Goal: Find specific page/section: Find specific page/section

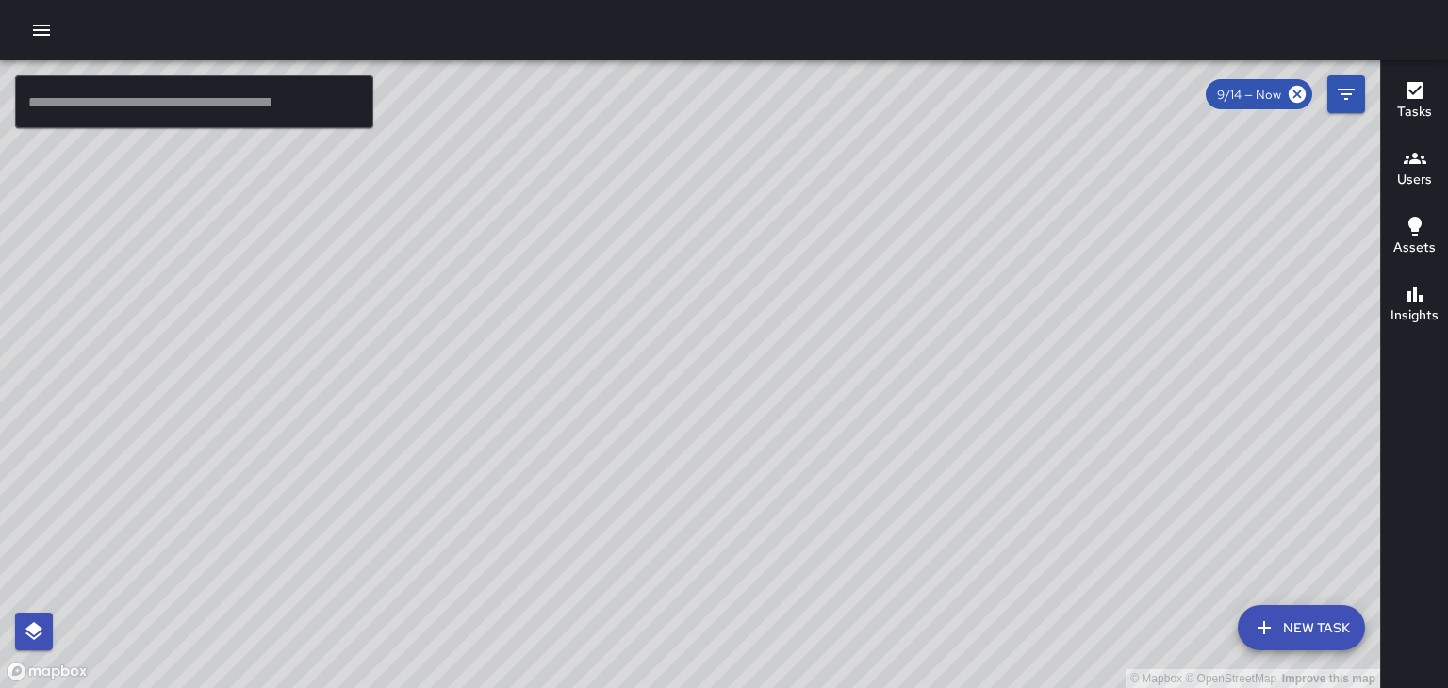
click at [1415, 168] on icon "button" at bounding box center [1415, 158] width 23 height 23
click at [1412, 165] on icon "button" at bounding box center [1415, 158] width 23 height 23
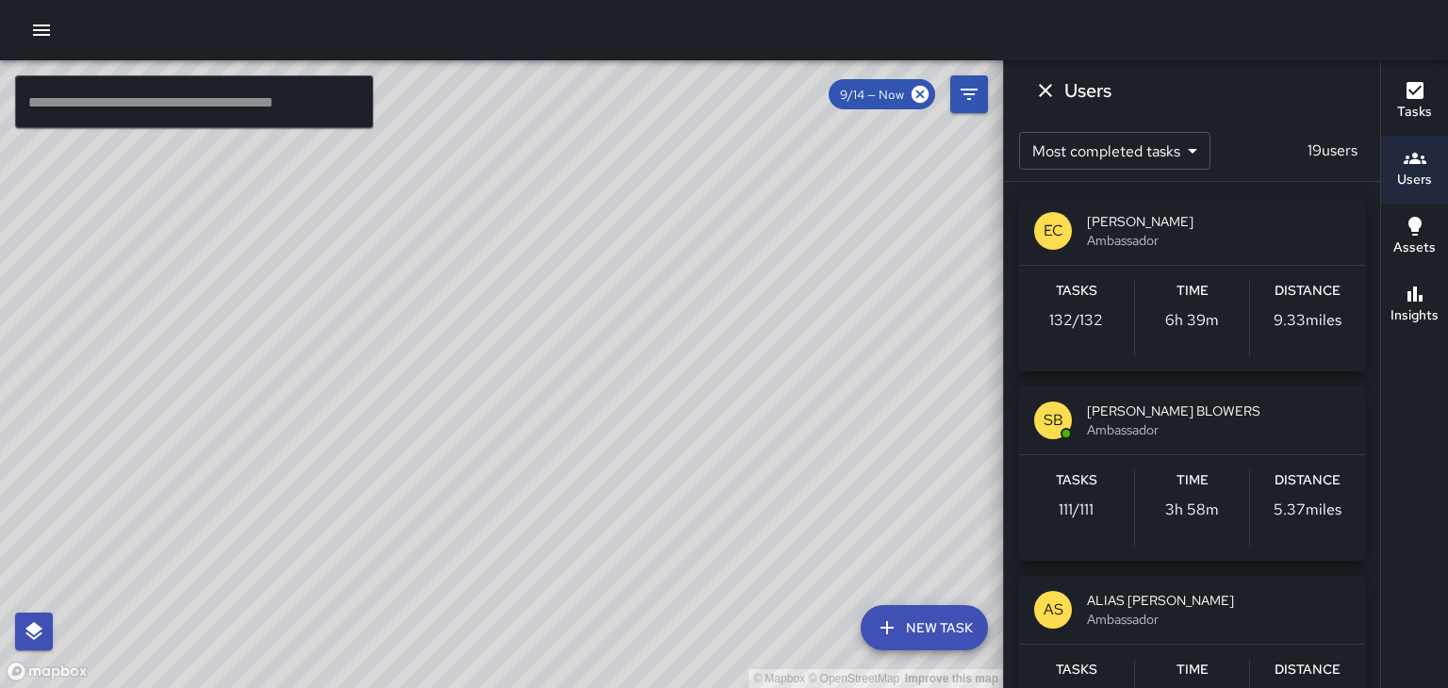
click at [1183, 403] on span "[PERSON_NAME] BLOWERS" at bounding box center [1218, 411] width 263 height 19
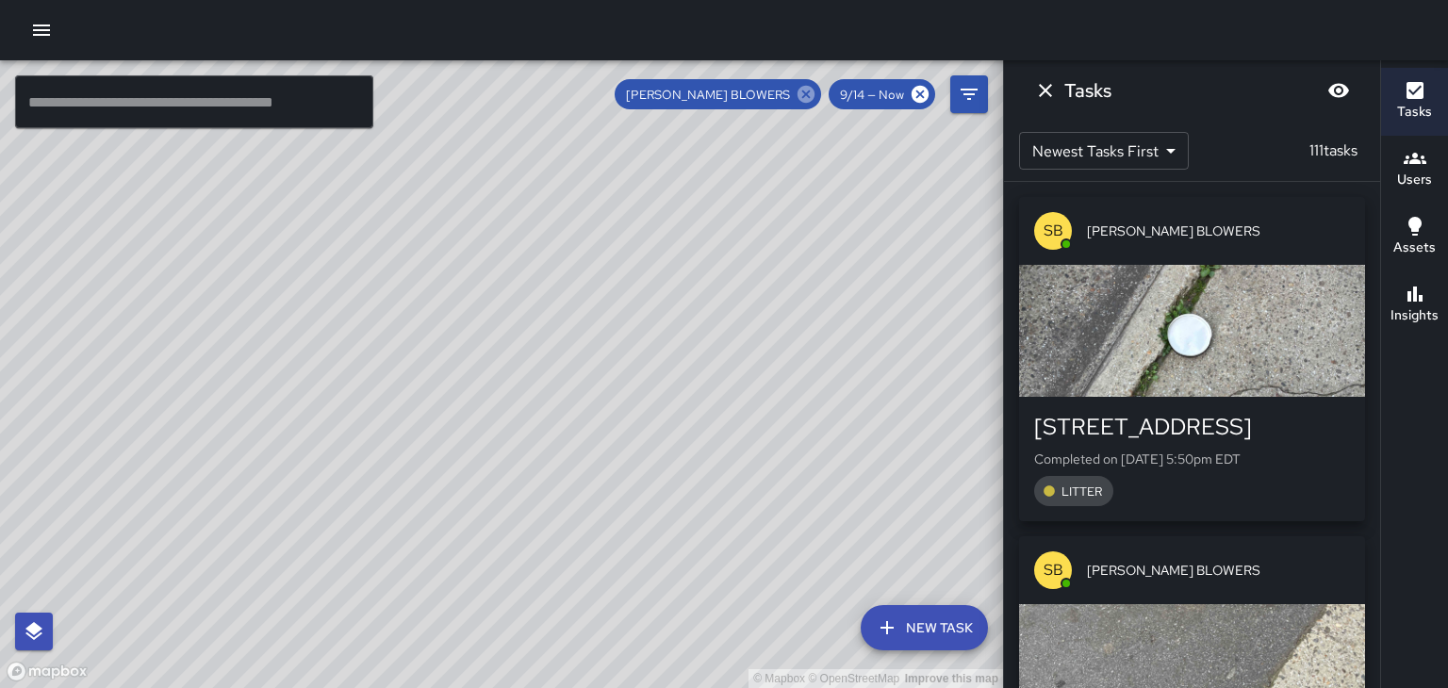
click at [809, 97] on icon at bounding box center [806, 94] width 21 height 21
click at [1041, 100] on icon "Dismiss" at bounding box center [1045, 90] width 23 height 23
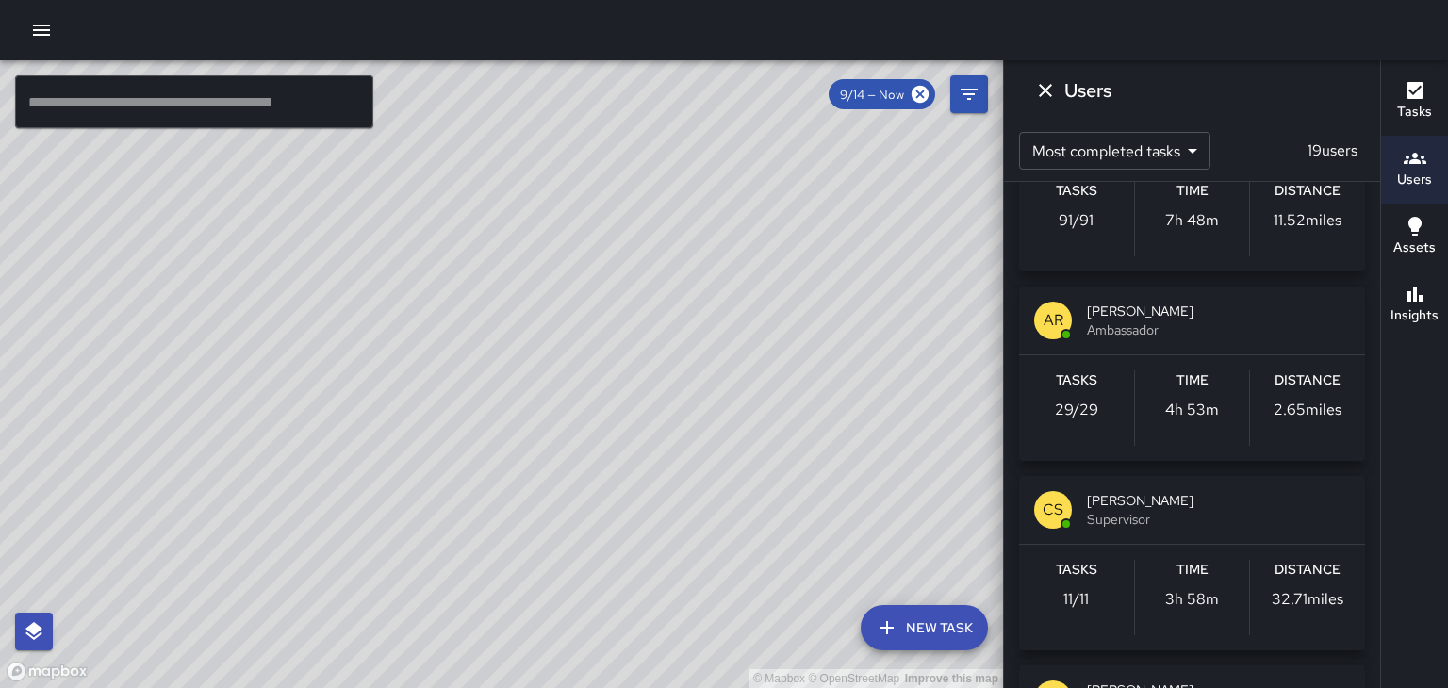
scroll to position [491, 0]
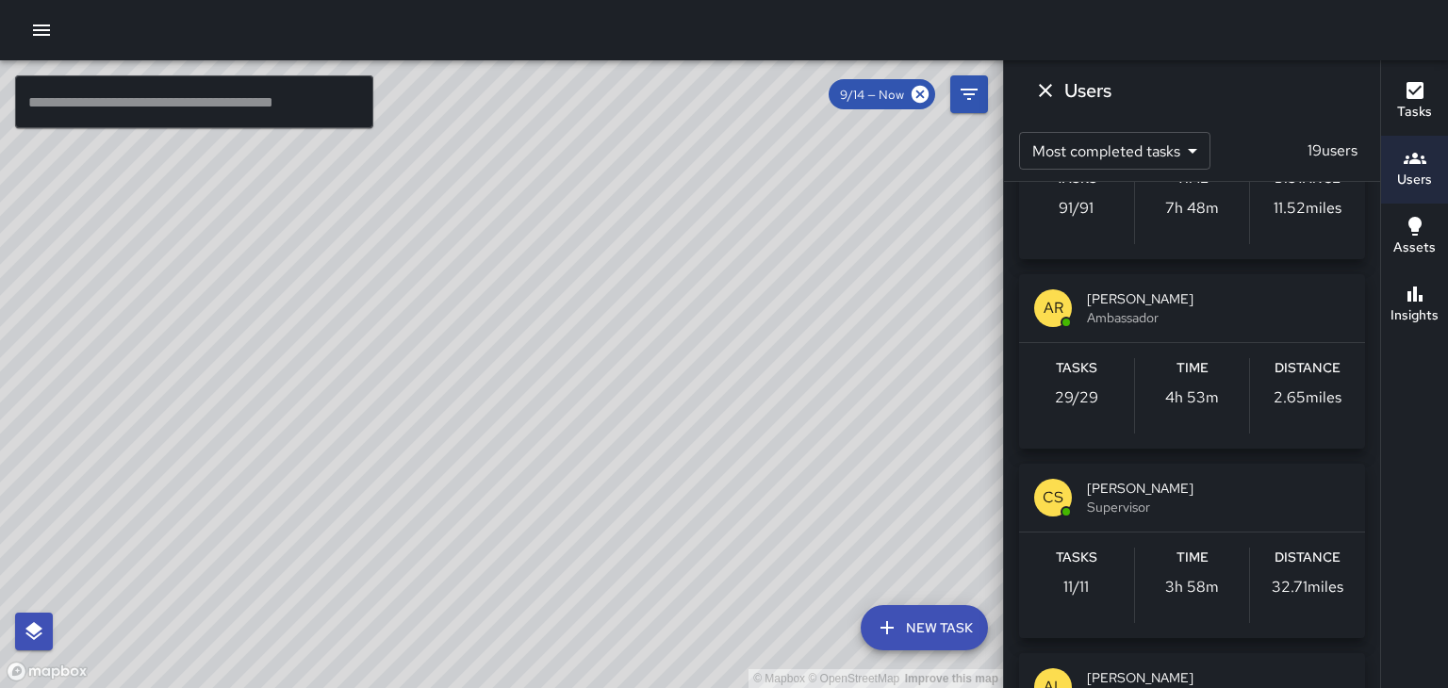
click at [1184, 299] on span "[PERSON_NAME]" at bounding box center [1218, 298] width 263 height 19
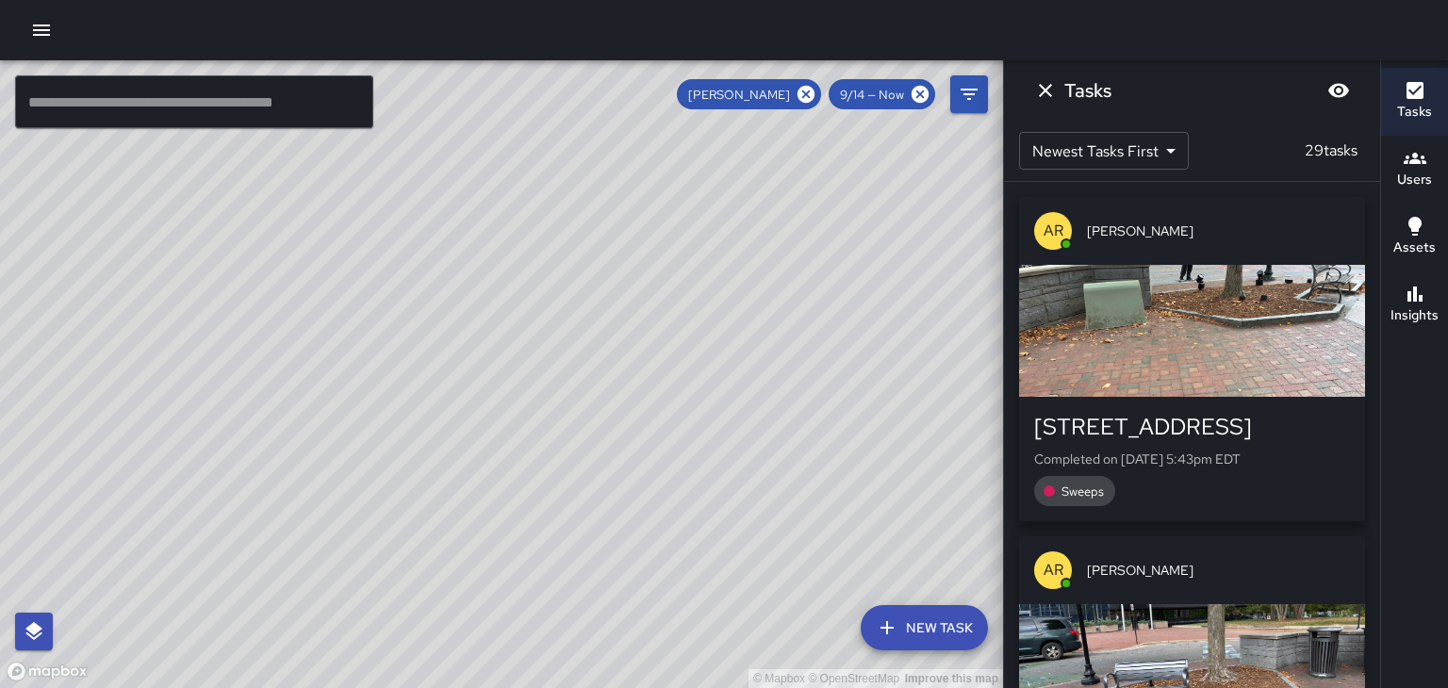
scroll to position [0, 0]
click at [1265, 341] on div "button" at bounding box center [1192, 331] width 346 height 132
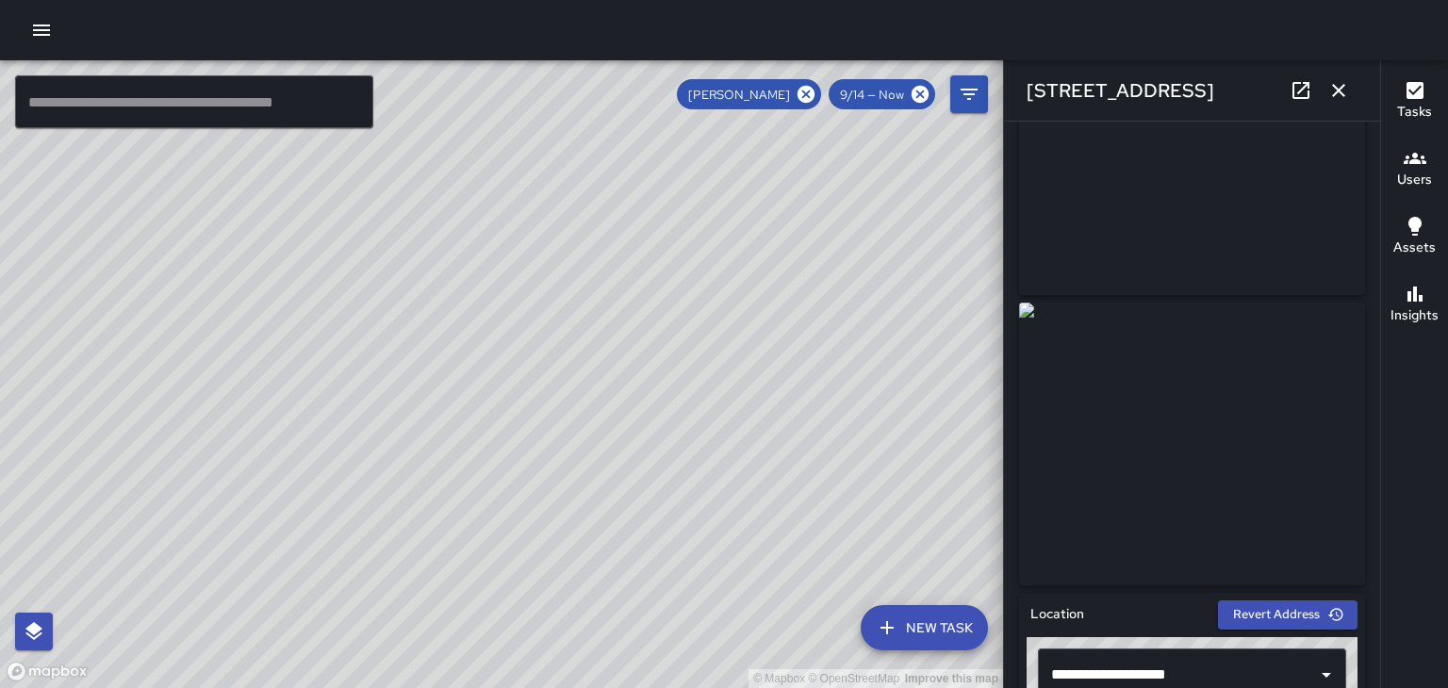
scroll to position [124, 0]
click at [1342, 93] on icon "button" at bounding box center [1338, 90] width 23 height 23
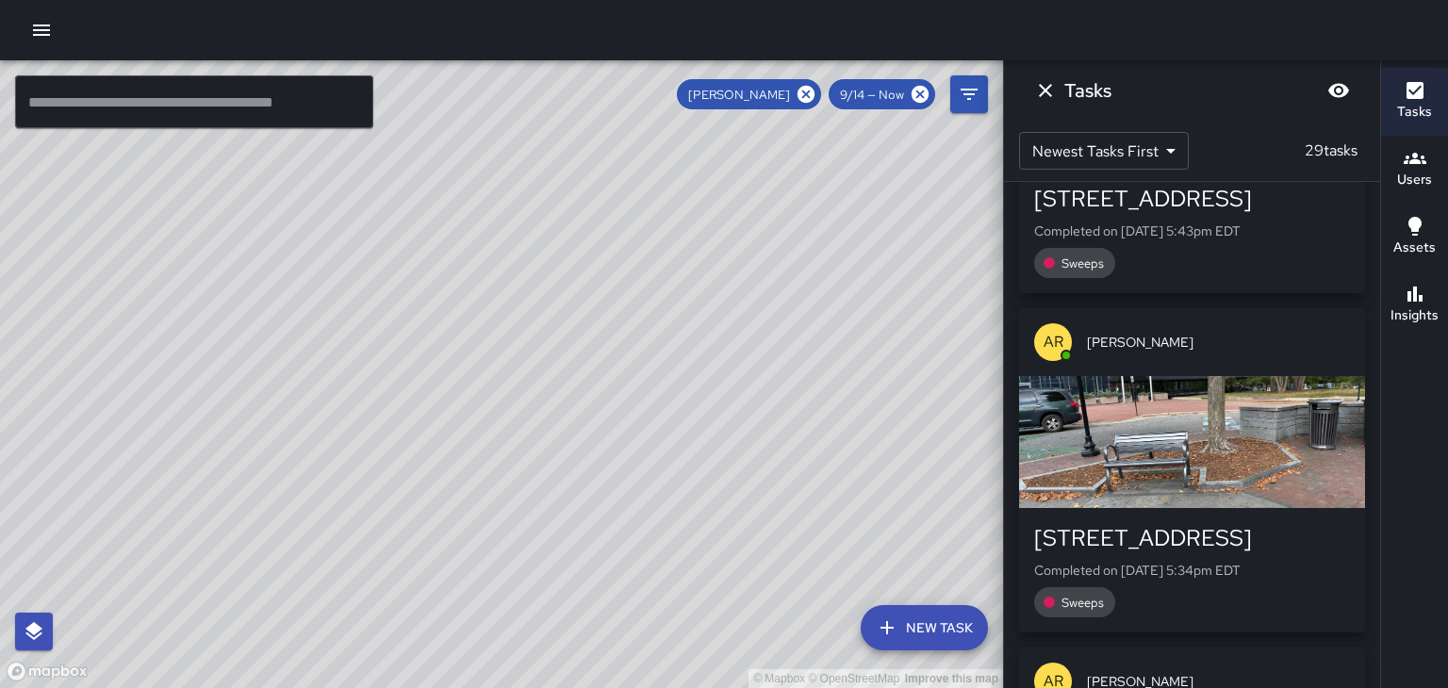
scroll to position [238, 0]
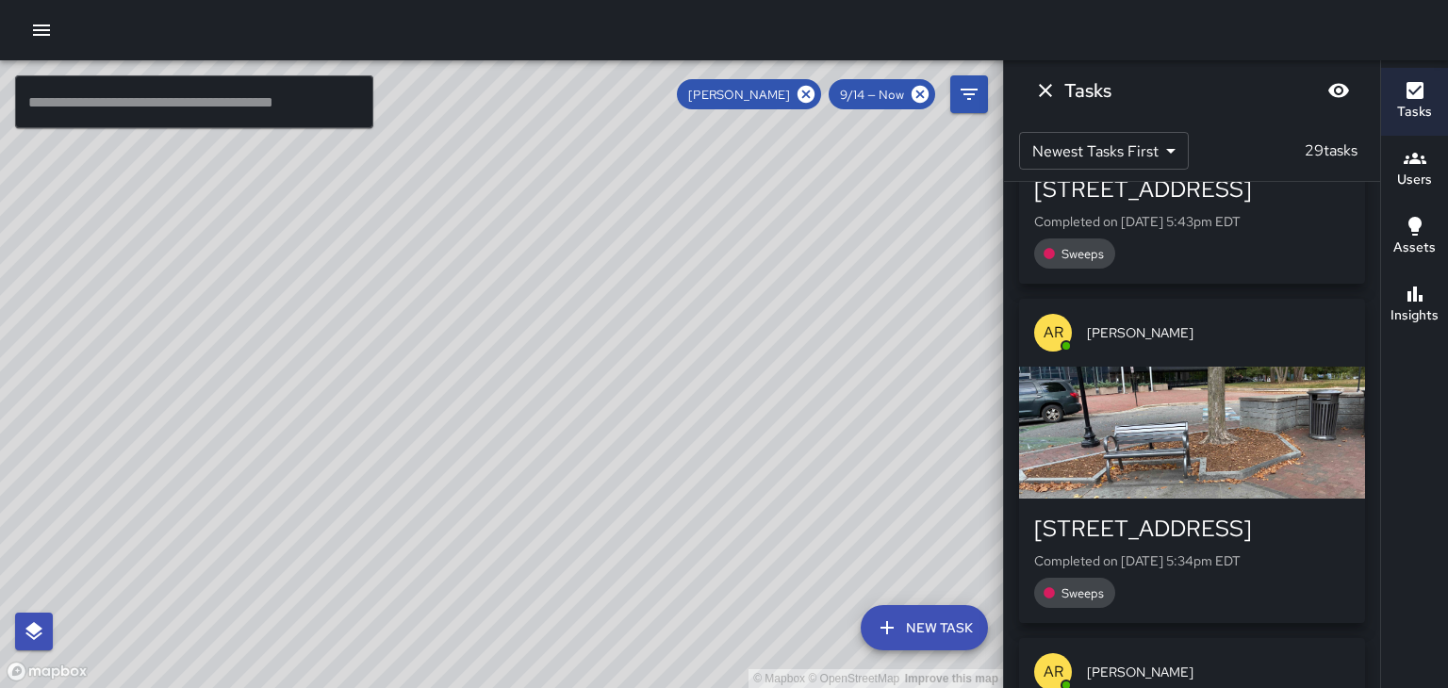
click at [1267, 411] on div "button" at bounding box center [1192, 433] width 346 height 132
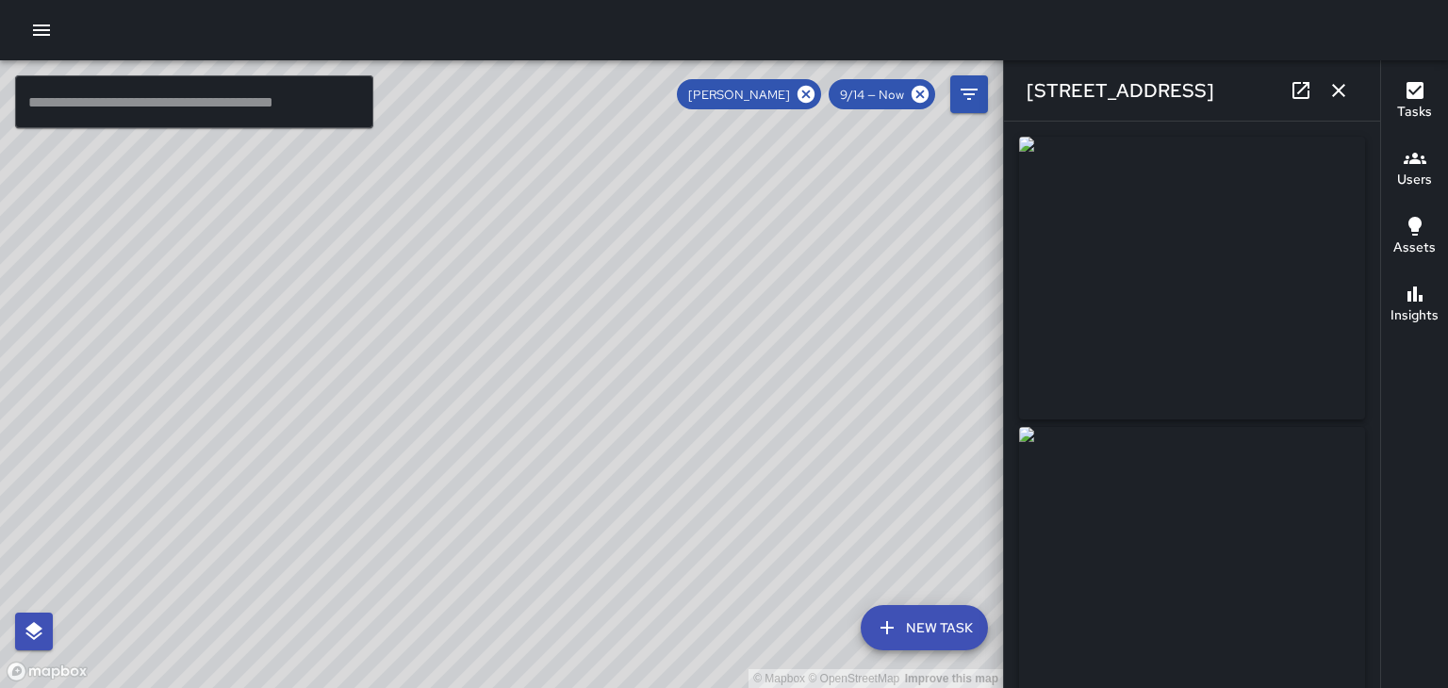
type input "**********"
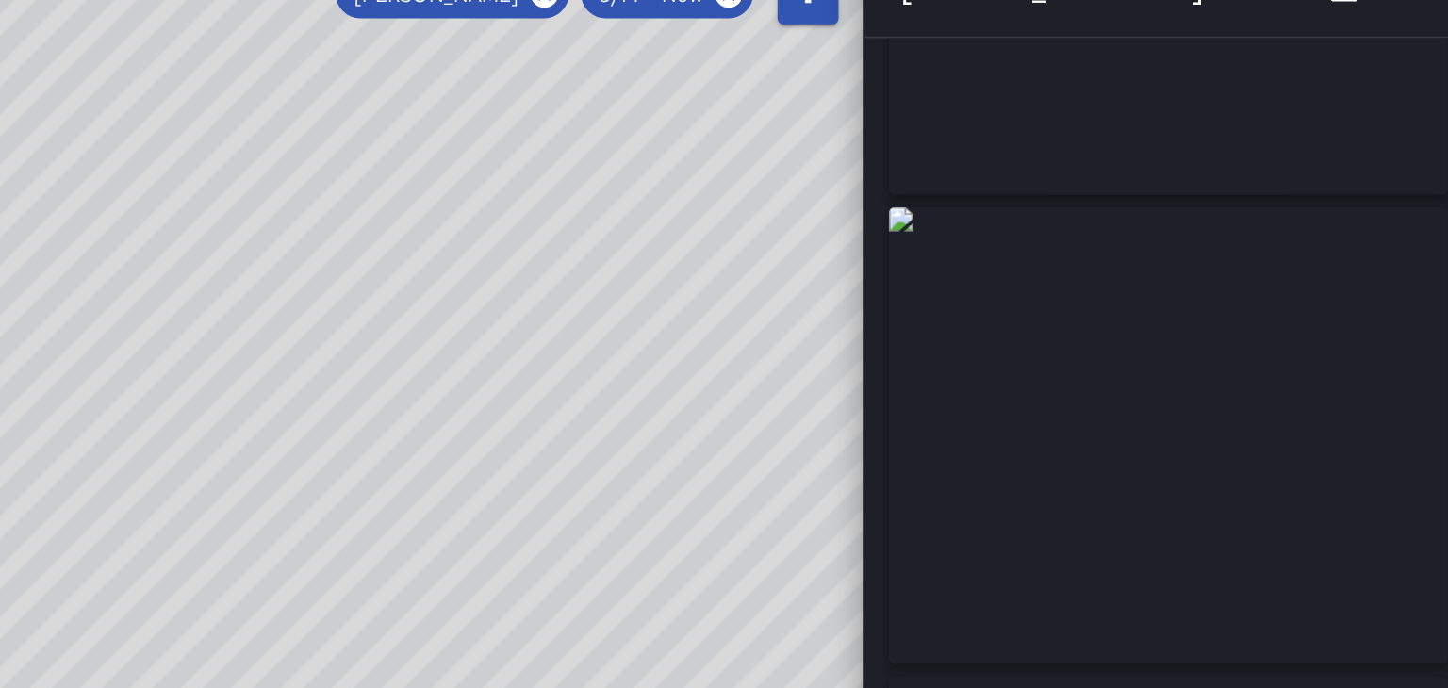
scroll to position [200, 0]
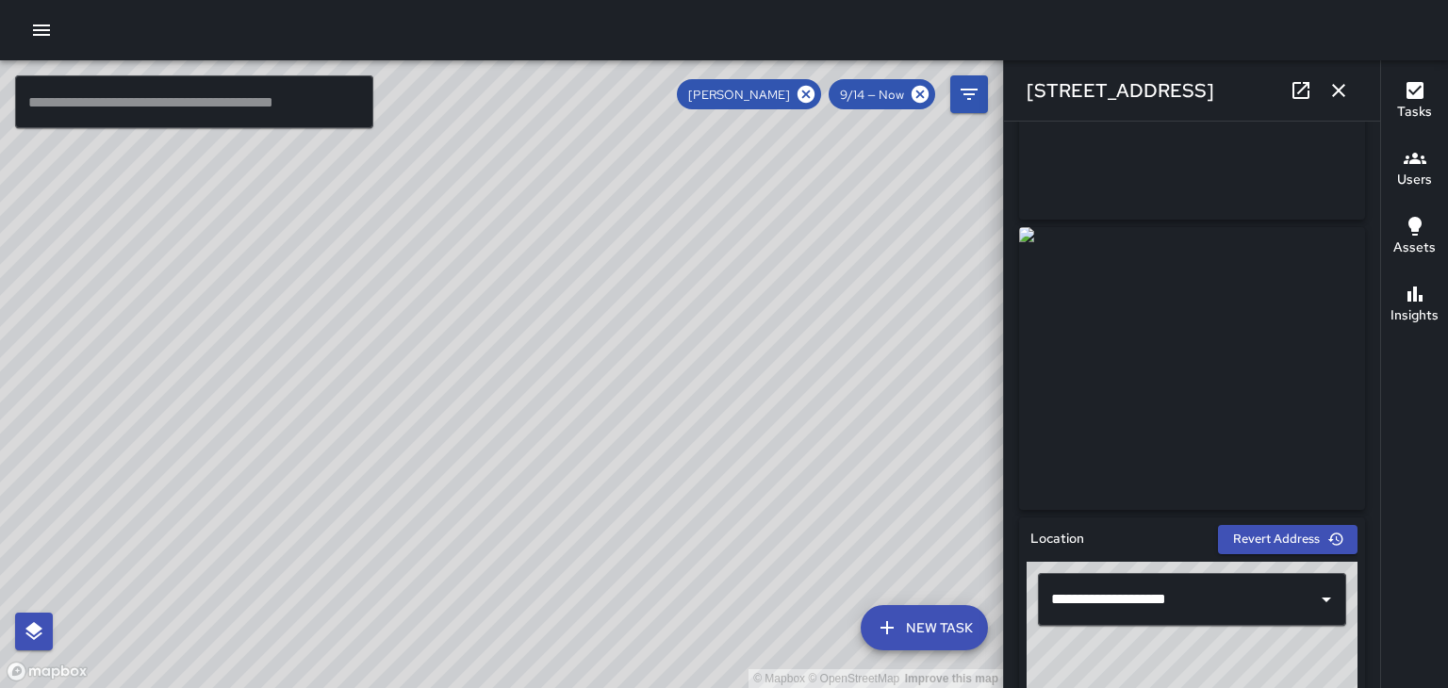
click at [1339, 88] on icon "button" at bounding box center [1338, 90] width 23 height 23
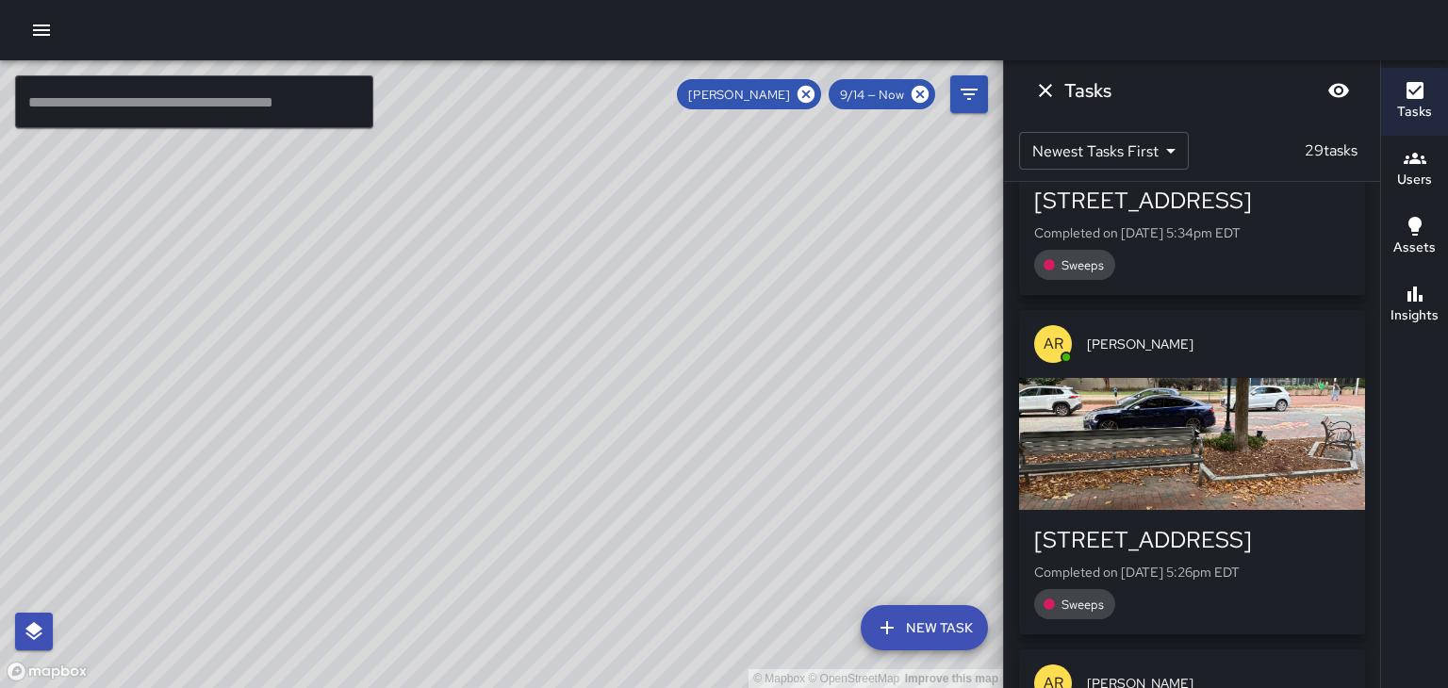
scroll to position [577, 0]
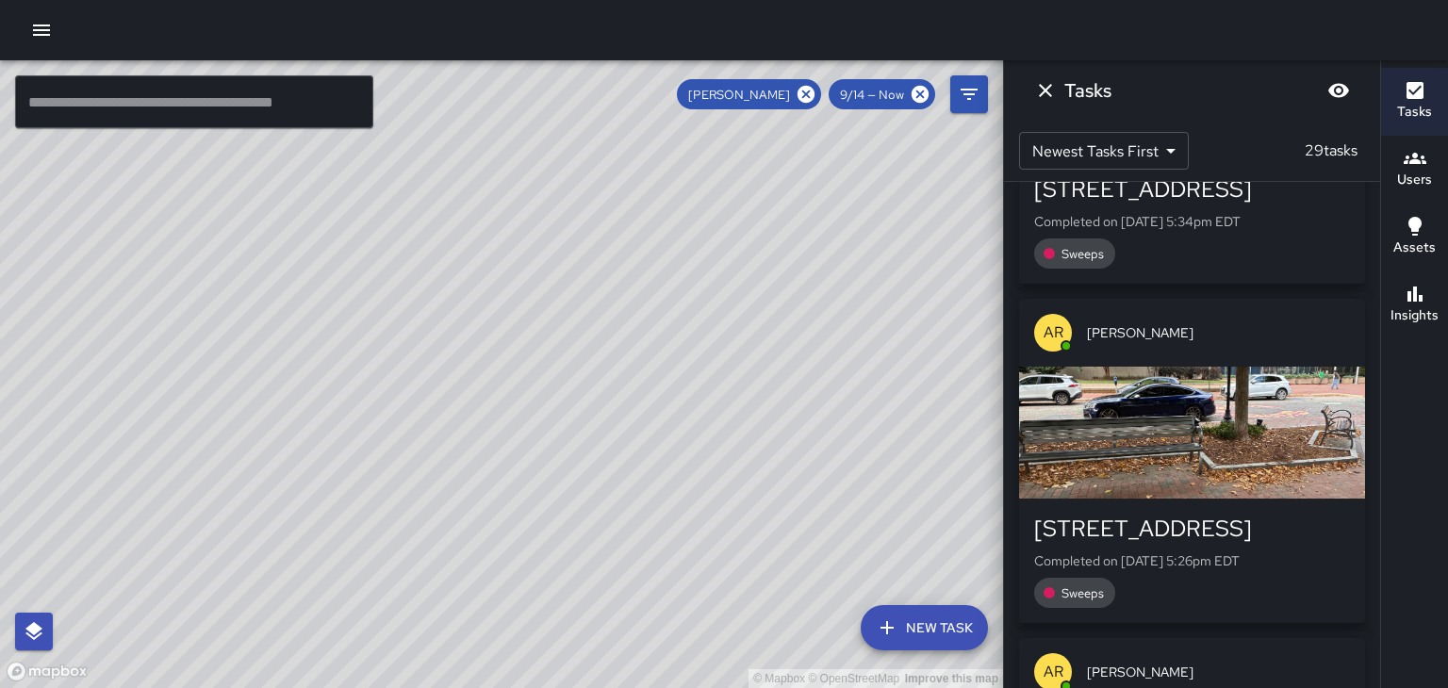
click at [1275, 418] on div "button" at bounding box center [1192, 433] width 346 height 132
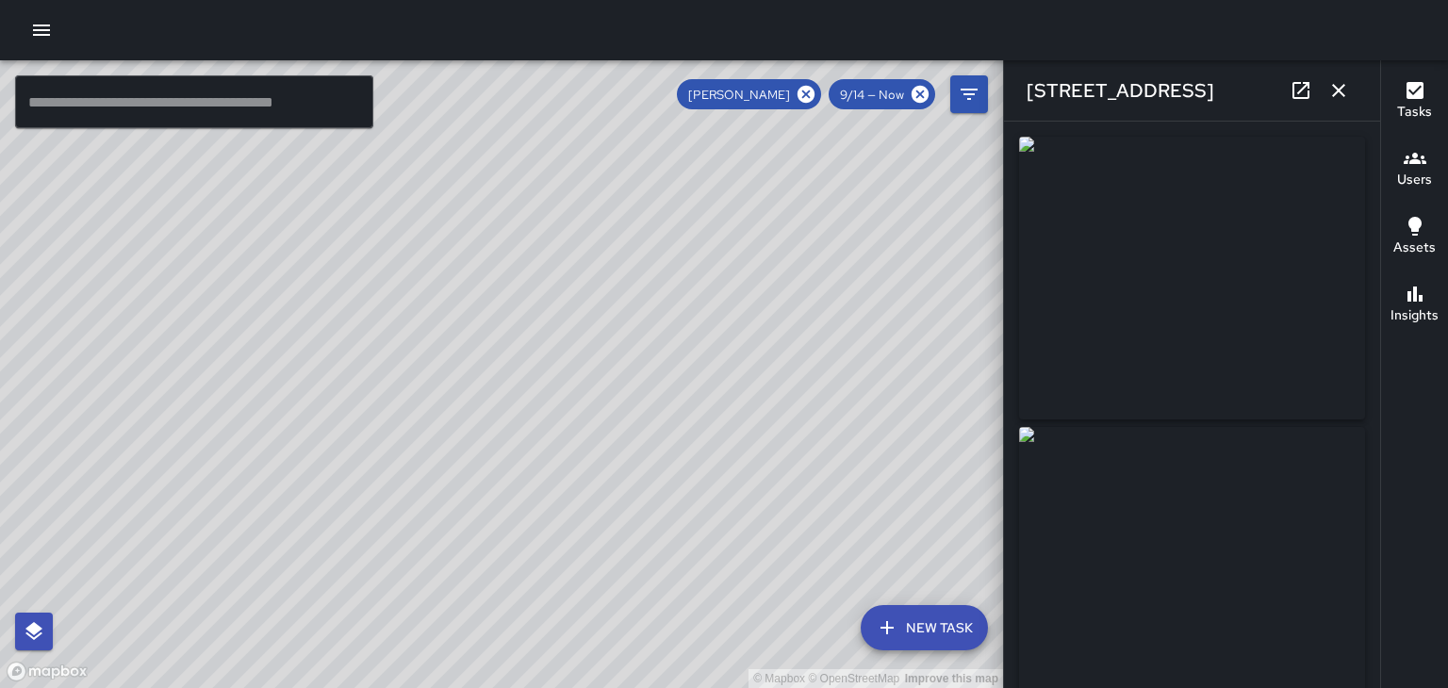
click at [1340, 94] on icon "button" at bounding box center [1338, 90] width 23 height 23
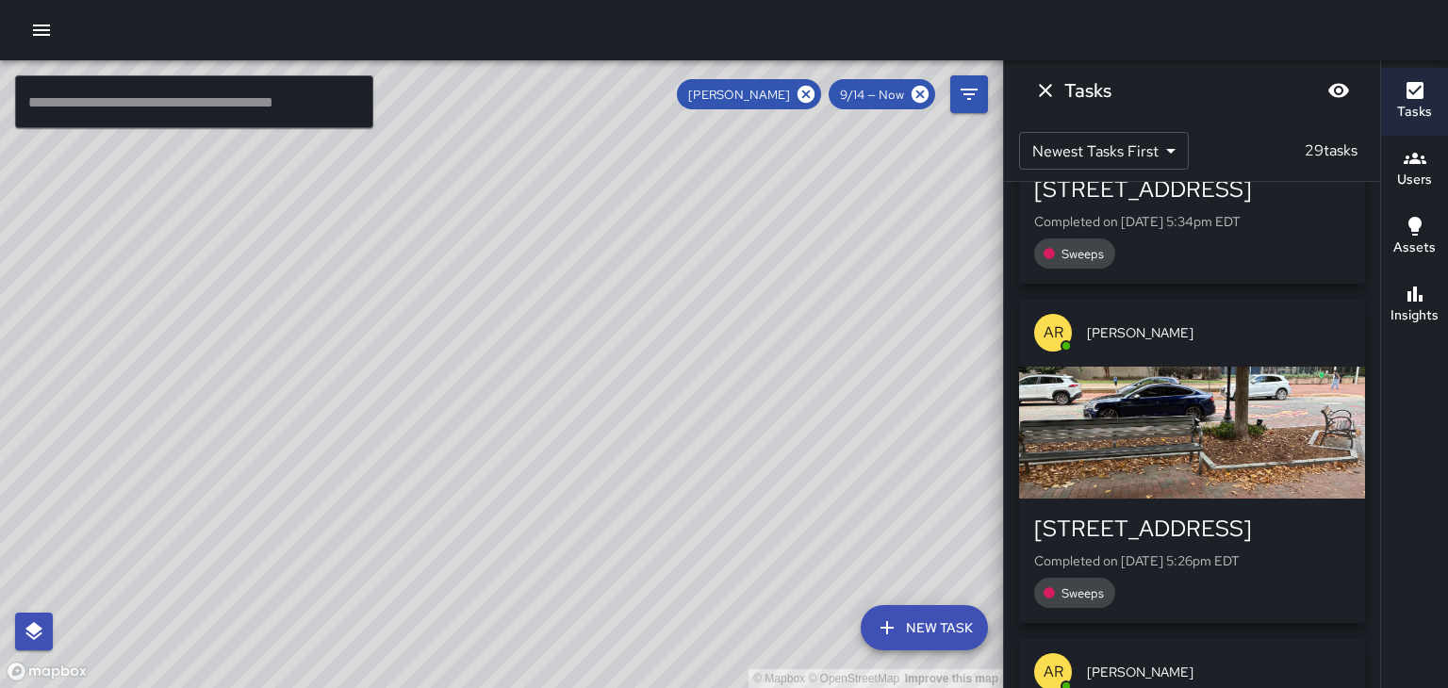
click at [1043, 100] on icon "Dismiss" at bounding box center [1045, 90] width 23 height 23
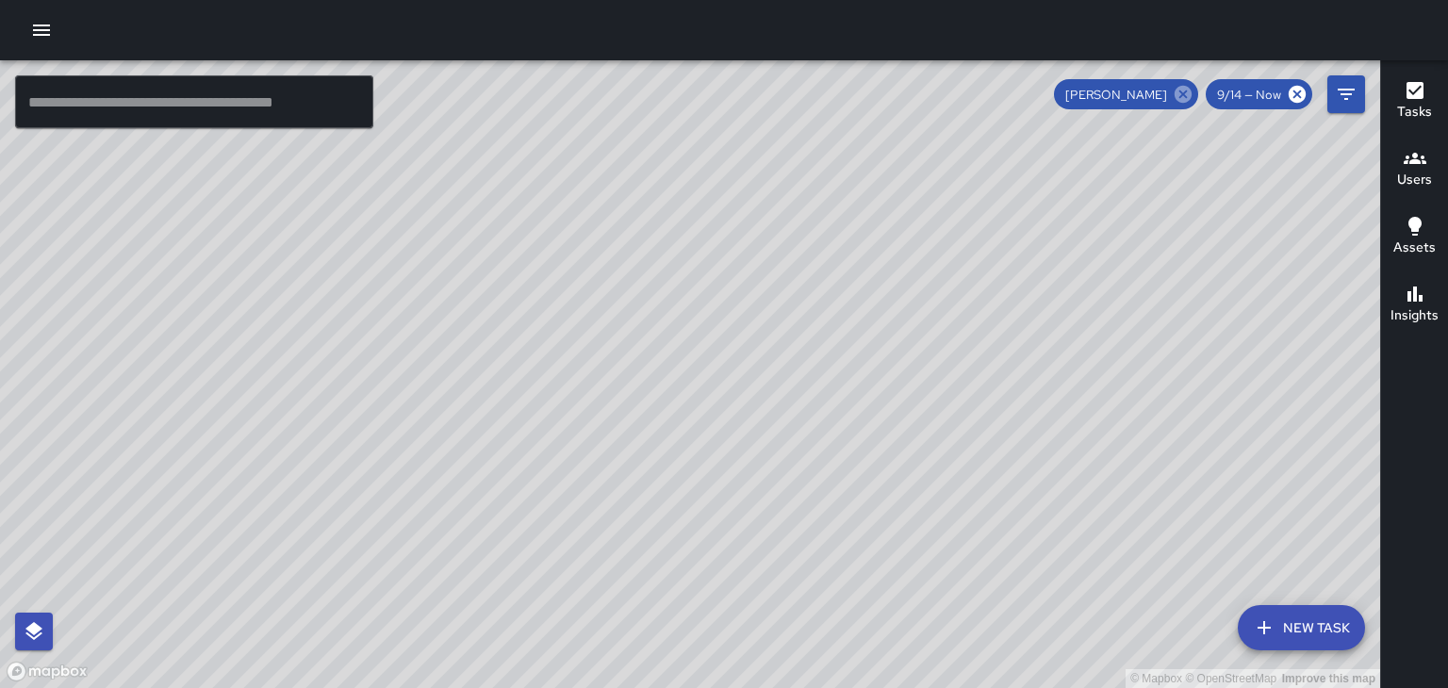
click at [1190, 102] on icon at bounding box center [1183, 94] width 21 height 21
click at [1407, 179] on h6 "Users" at bounding box center [1414, 180] width 35 height 21
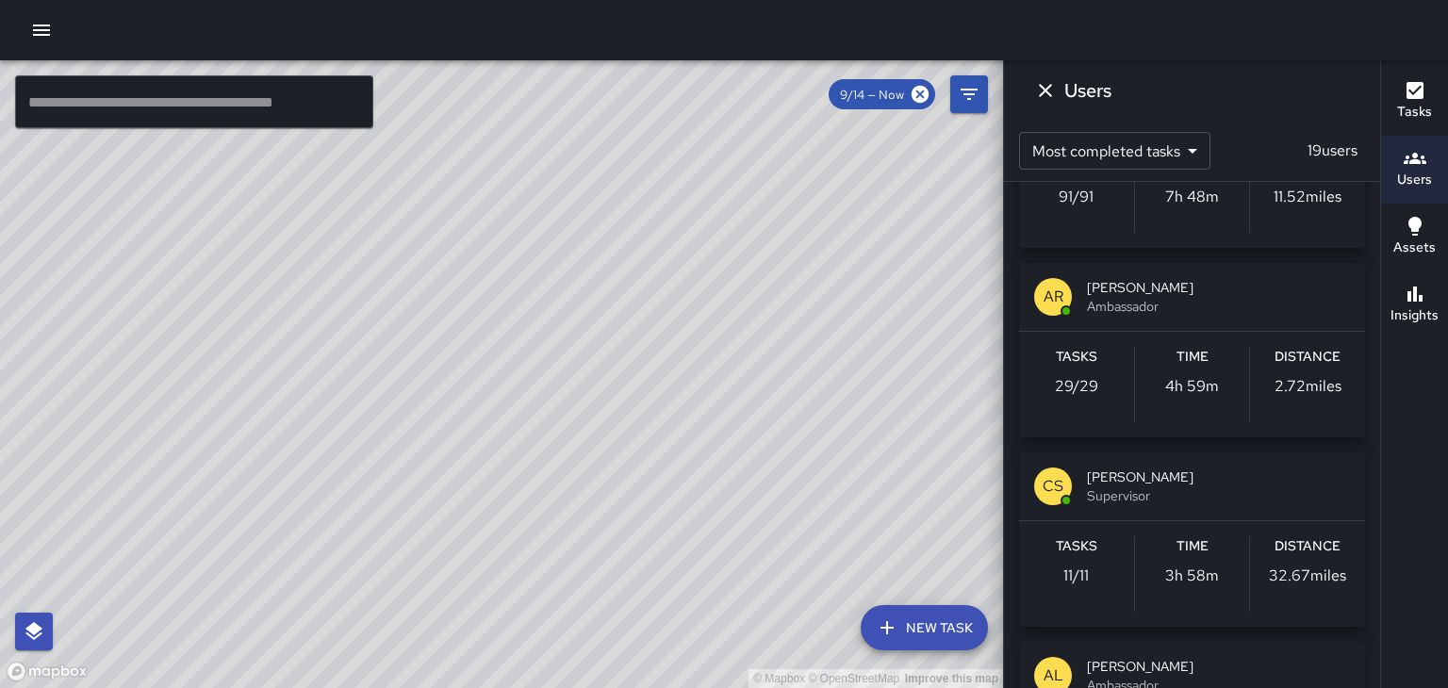
scroll to position [497, 0]
